Goal: Check status: Check status

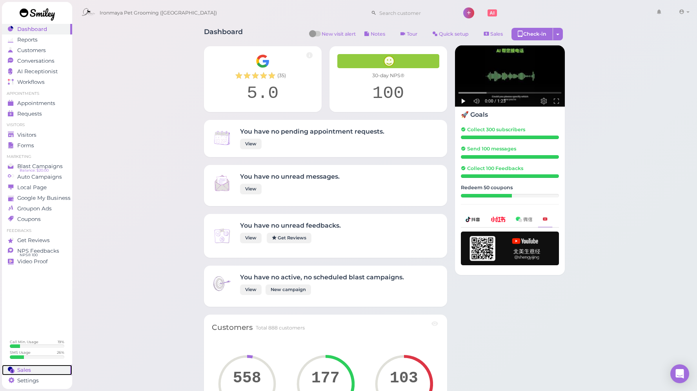
click at [27, 367] on span "Sales" at bounding box center [24, 370] width 14 height 7
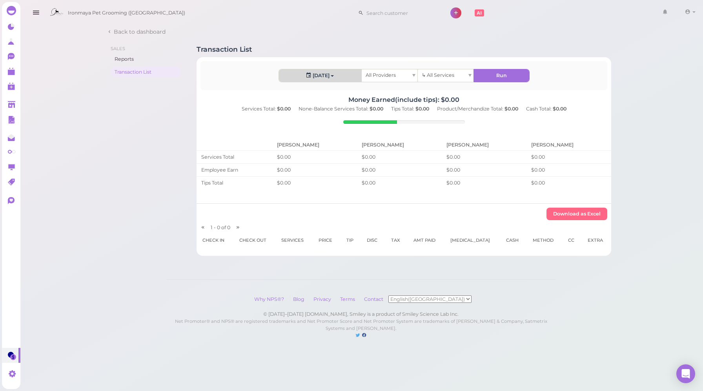
click at [336, 79] on button "[DATE]" at bounding box center [320, 75] width 82 height 13
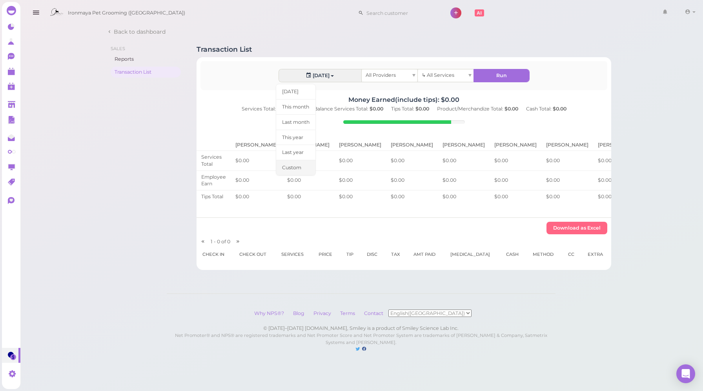
click at [303, 171] on link "Custom" at bounding box center [296, 168] width 40 height 16
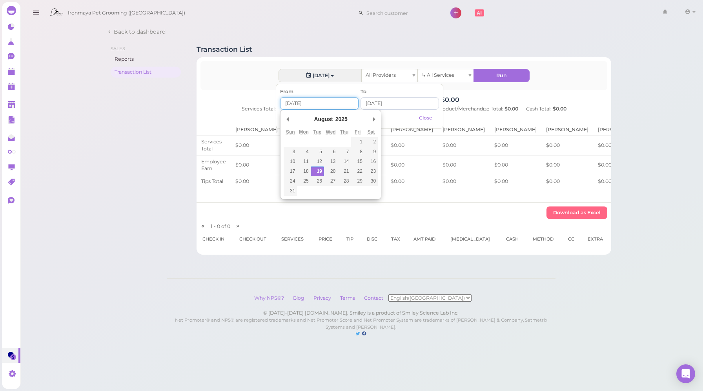
click at [311, 105] on input "Use the arrow keys to pick a date" at bounding box center [319, 103] width 78 height 13
type input "[DATE]"
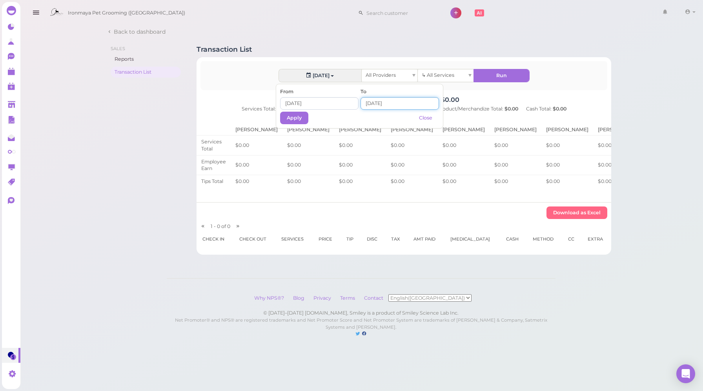
click at [369, 108] on input at bounding box center [399, 103] width 78 height 13
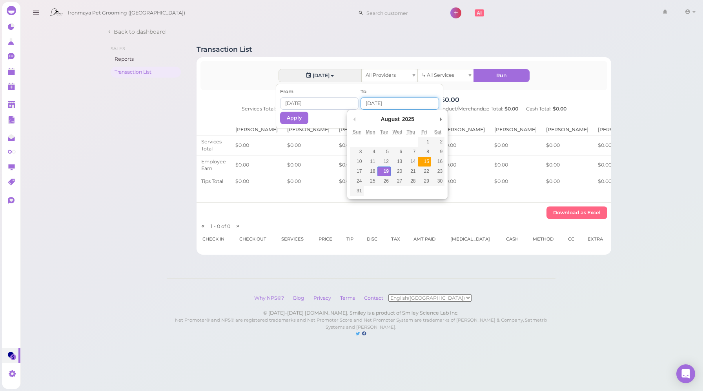
type input "[DATE]"
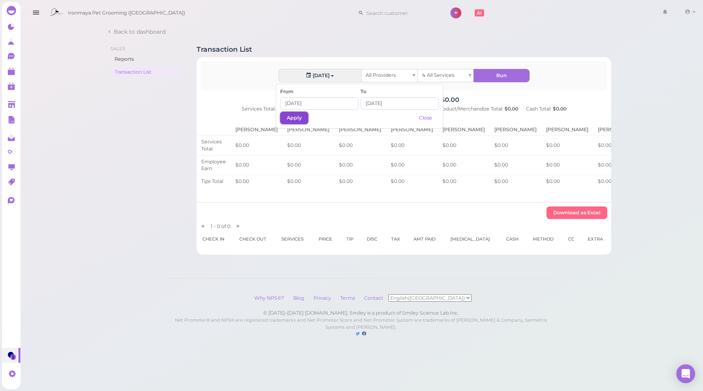
click at [293, 114] on button "Apply" at bounding box center [294, 118] width 28 height 13
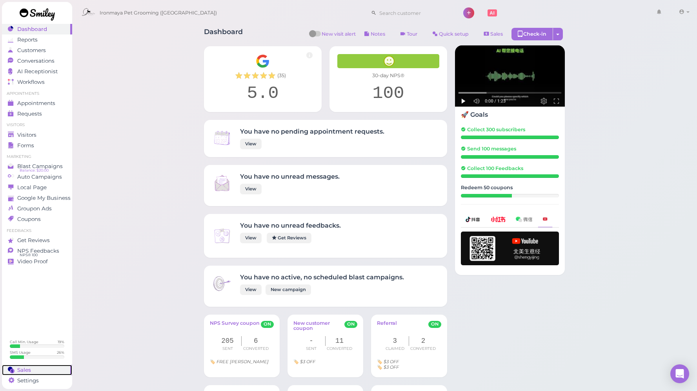
click at [24, 371] on span "Sales" at bounding box center [24, 370] width 14 height 7
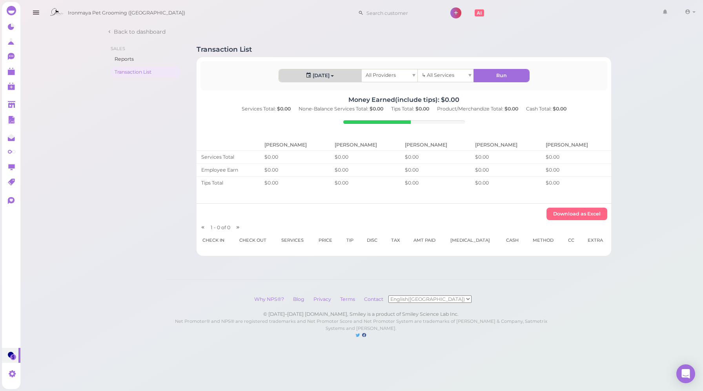
click at [317, 76] on button "[DATE]" at bounding box center [320, 75] width 82 height 13
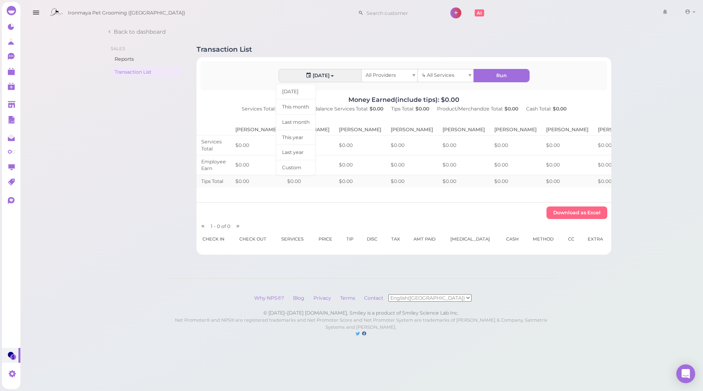
click at [305, 163] on link "Custom" at bounding box center [296, 168] width 40 height 16
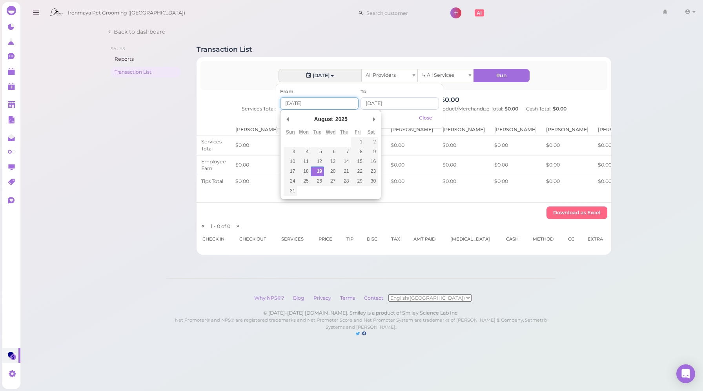
click at [300, 104] on input "Use the arrow keys to pick a date" at bounding box center [319, 103] width 78 height 13
type input "[DATE]"
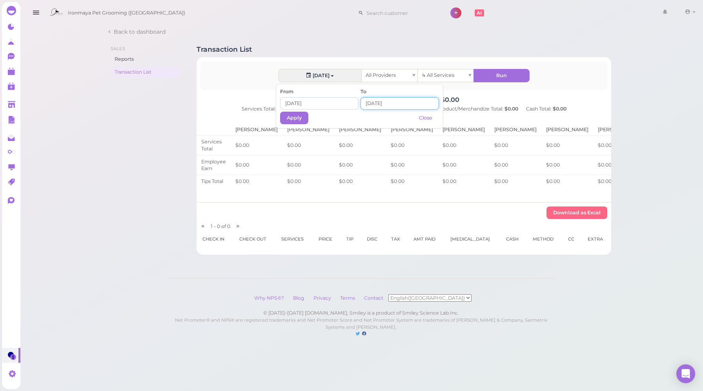
click at [374, 102] on input at bounding box center [399, 103] width 78 height 13
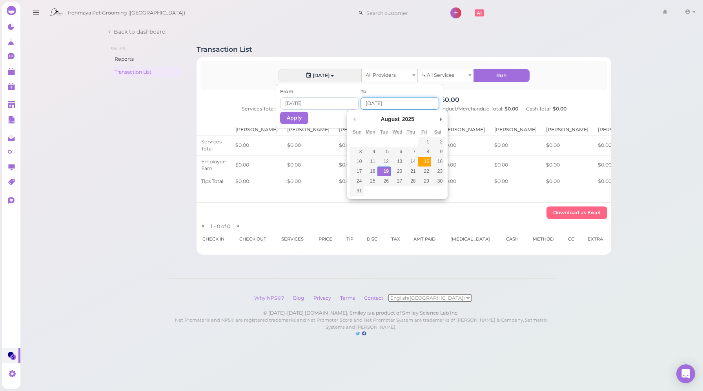
type input "[DATE]"
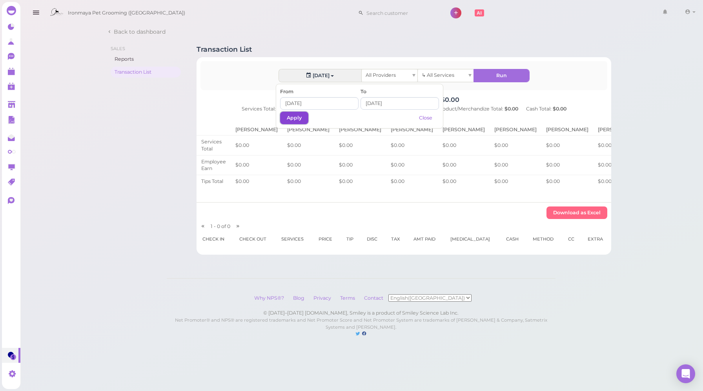
click at [283, 115] on button "Apply" at bounding box center [294, 118] width 28 height 13
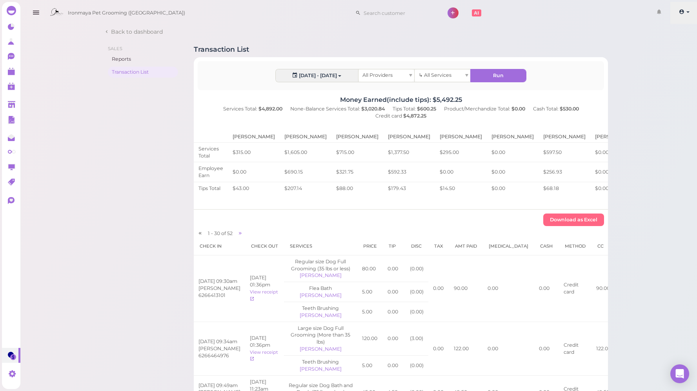
click at [681, 15] on link at bounding box center [684, 13] width 28 height 22
click at [659, 60] on link "Logout" at bounding box center [670, 58] width 54 height 9
